Goal: Find specific page/section: Find specific page/section

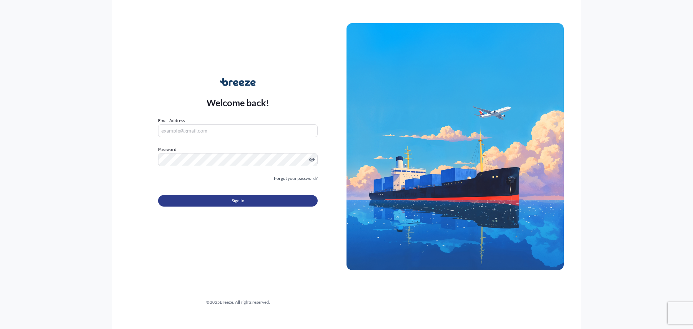
type input "[PERSON_NAME][EMAIL_ADDRESS][DOMAIN_NAME]"
click at [226, 203] on button "Sign In" at bounding box center [237, 201] width 159 height 12
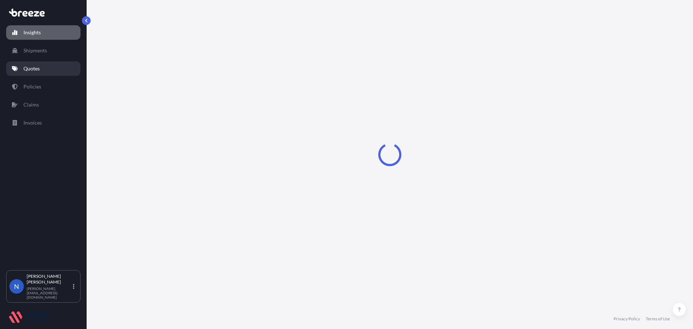
select select "2025"
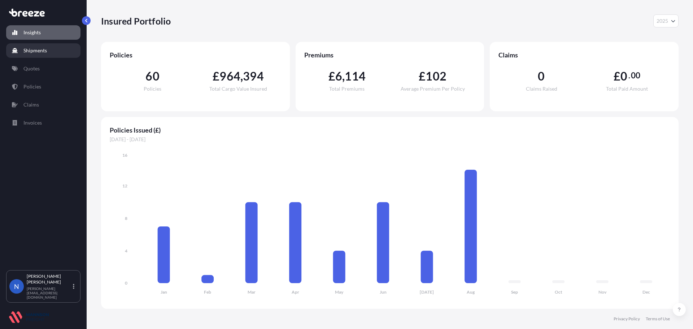
click at [57, 56] on link "Shipments" at bounding box center [43, 50] width 74 height 14
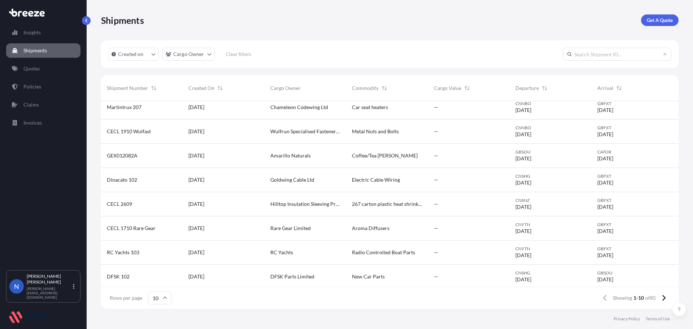
scroll to position [56, 0]
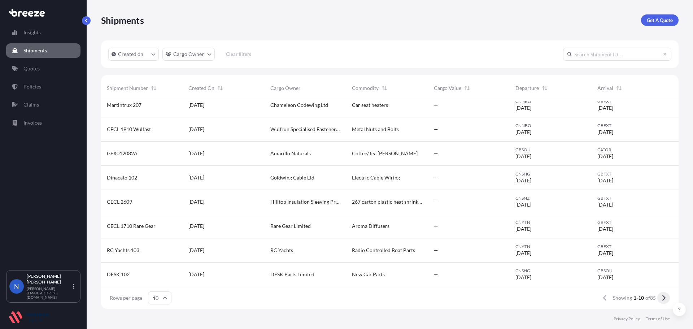
click at [664, 297] on icon at bounding box center [663, 298] width 3 height 6
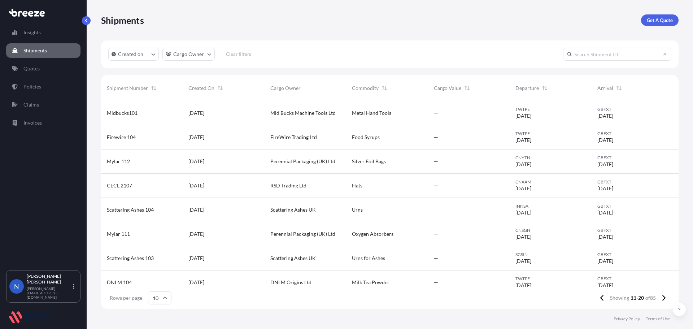
click at [212, 90] on span "Created On" at bounding box center [201, 87] width 26 height 7
click at [211, 88] on span "Created On" at bounding box center [201, 87] width 26 height 7
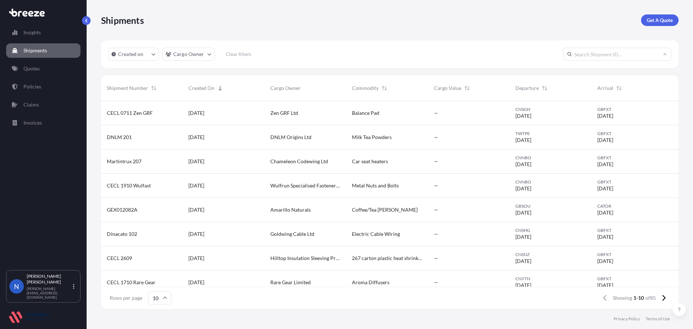
click at [219, 88] on icon "Sort" at bounding box center [220, 88] width 5 height 5
click at [39, 30] on p "Insights" at bounding box center [31, 32] width 17 height 7
select select "2025"
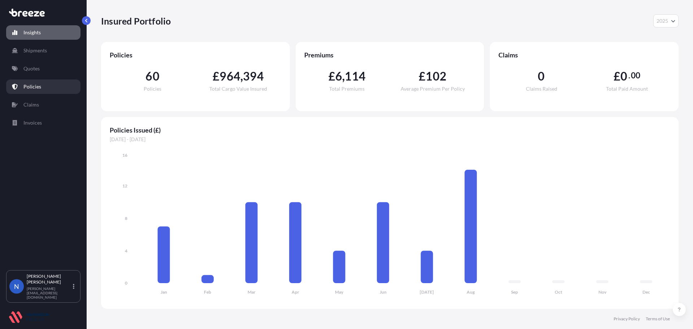
click at [35, 88] on p "Policies" at bounding box center [32, 86] width 18 height 7
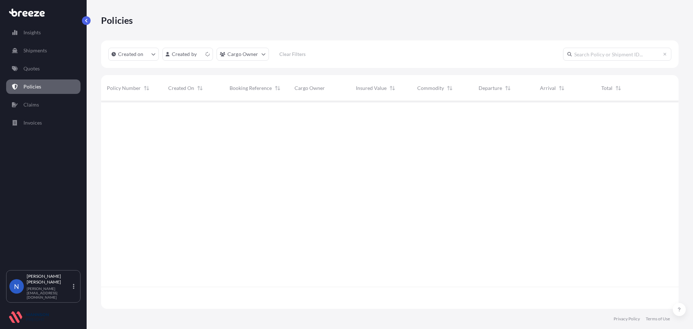
scroll to position [206, 572]
